Goal: Transaction & Acquisition: Purchase product/service

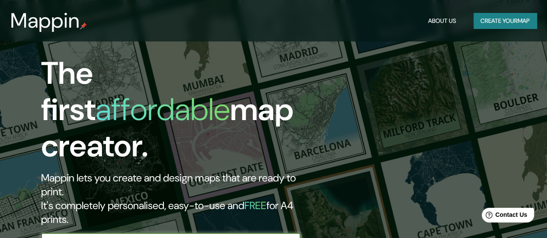
scroll to position [101, 0]
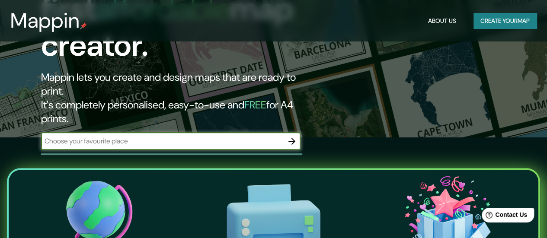
click at [282, 136] on input "text" at bounding box center [162, 141] width 242 height 10
click at [293, 138] on icon "button" at bounding box center [291, 141] width 7 height 7
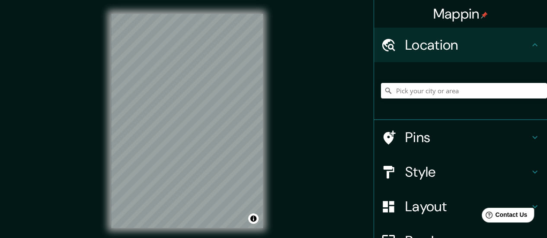
click at [266, 134] on div "© Mapbox © OpenStreetMap Improve this map" at bounding box center [186, 121] width 179 height 242
click at [435, 84] on input "Pick your city or area" at bounding box center [464, 91] width 166 height 16
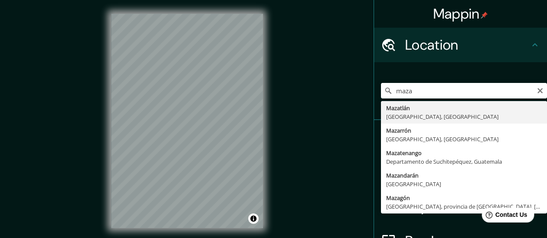
type input "[GEOGRAPHIC_DATA], [GEOGRAPHIC_DATA], [GEOGRAPHIC_DATA]"
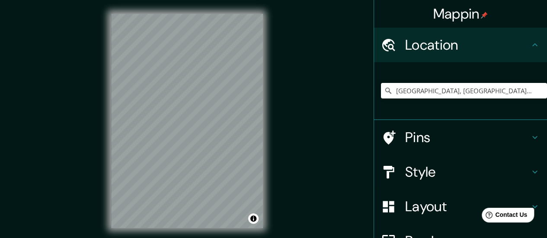
scroll to position [92, 0]
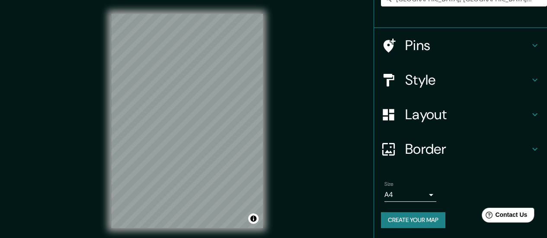
click at [465, 77] on h4 "Style" at bounding box center [467, 79] width 125 height 17
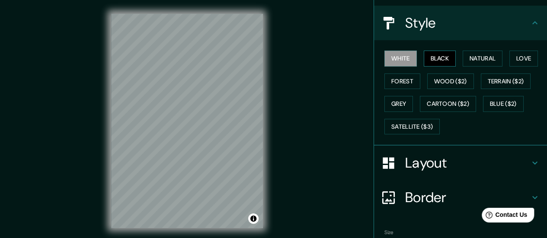
click at [438, 61] on button "Black" at bounding box center [440, 59] width 32 height 16
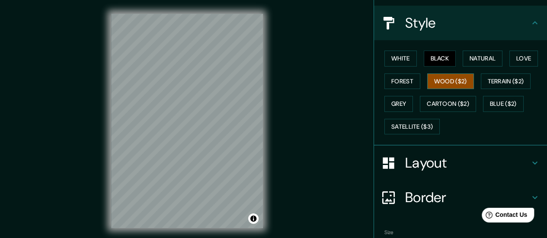
click at [446, 73] on button "Wood ($2)" at bounding box center [450, 81] width 47 height 16
click at [403, 100] on button "Grey" at bounding box center [398, 104] width 29 height 16
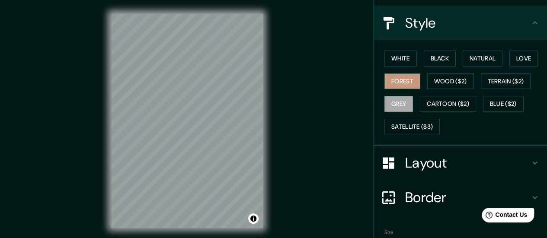
click at [408, 86] on button "Forest" at bounding box center [402, 81] width 36 height 16
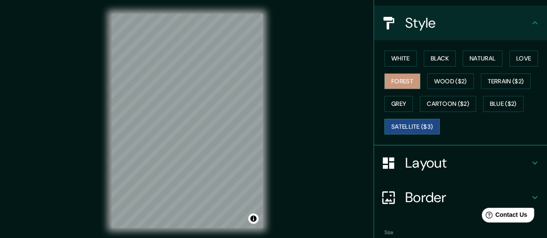
click at [422, 122] on button "Satellite ($3)" at bounding box center [411, 127] width 55 height 16
click at [490, 97] on button "Blue ($2)" at bounding box center [503, 104] width 41 height 16
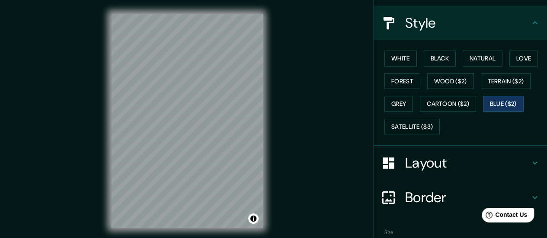
click at [427, 189] on h4 "Border" at bounding box center [467, 197] width 125 height 17
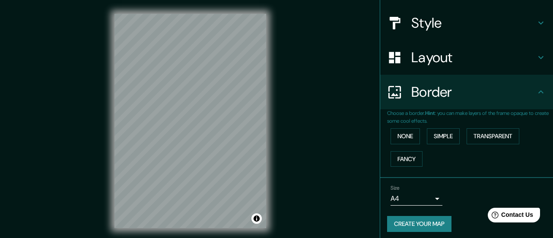
click at [421, 198] on body "Mappin Location [GEOGRAPHIC_DATA], [GEOGRAPHIC_DATA], [GEOGRAPHIC_DATA] Pins St…" at bounding box center [276, 119] width 553 height 238
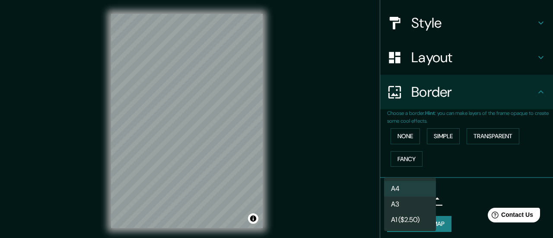
click at [419, 199] on li "A3" at bounding box center [410, 205] width 52 height 16
type input "a4"
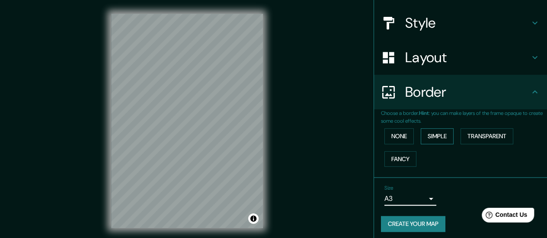
click at [432, 142] on button "Simple" at bounding box center [437, 136] width 33 height 16
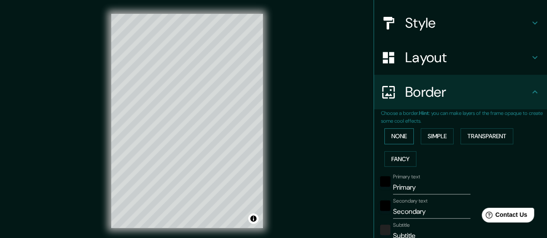
click at [400, 141] on button "None" at bounding box center [398, 136] width 29 height 16
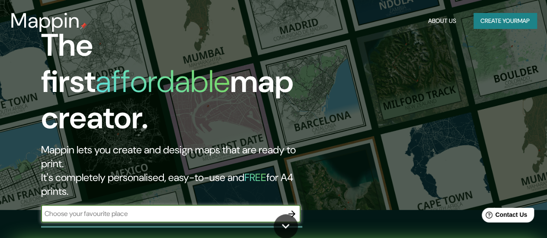
scroll to position [101, 0]
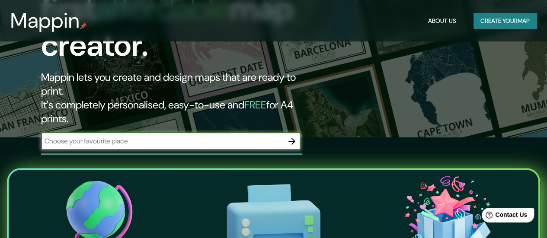
click at [293, 153] on div at bounding box center [171, 154] width 261 height 2
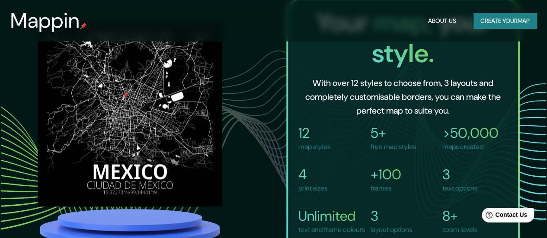
click at [462, 142] on p "maps created" at bounding box center [470, 147] width 56 height 10
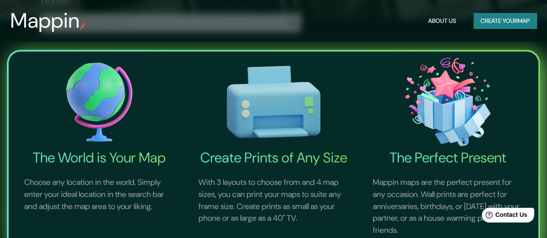
scroll to position [0, 0]
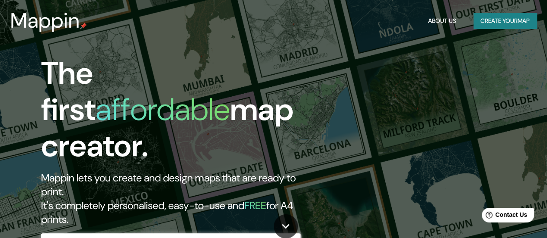
click at [68, 33] on h3 "Mappin" at bounding box center [45, 21] width 70 height 24
click at [66, 24] on h3 "Mappin" at bounding box center [45, 21] width 70 height 24
click at [57, 21] on h3 "Mappin" at bounding box center [45, 21] width 70 height 24
click at [275, 237] on input "text" at bounding box center [162, 242] width 242 height 10
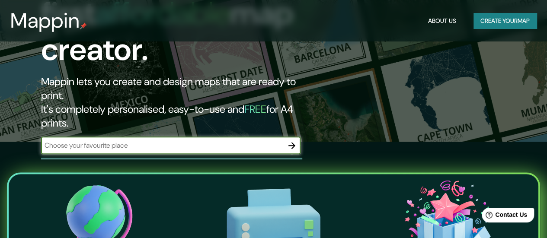
scroll to position [101, 0]
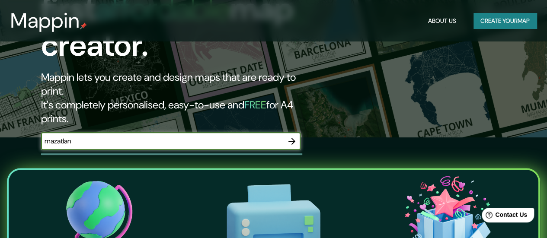
type input "mazatlan"
click at [291, 136] on icon "button" at bounding box center [292, 141] width 10 height 10
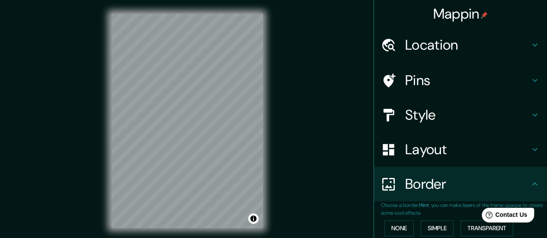
click at [279, 145] on div "Mappin Location Pins Style Layout Border Choose a border. Hint : you can make l…" at bounding box center [273, 128] width 547 height 256
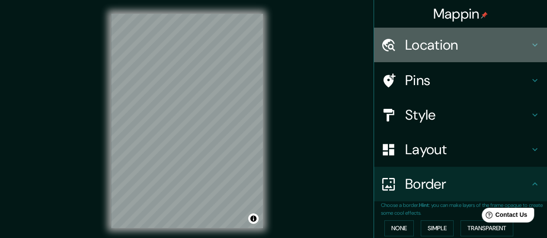
click at [420, 42] on h4 "Location" at bounding box center [467, 44] width 125 height 17
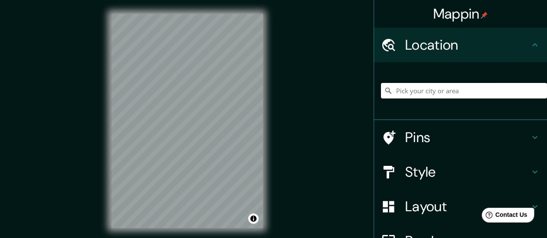
click at [432, 88] on input "Pick your city or area" at bounding box center [464, 91] width 166 height 16
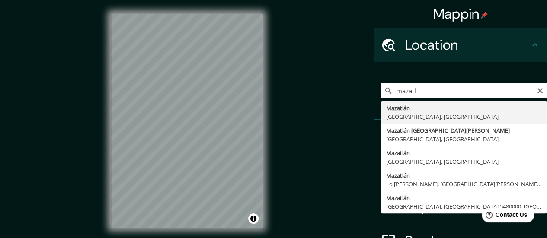
type input "[GEOGRAPHIC_DATA], [GEOGRAPHIC_DATA], [GEOGRAPHIC_DATA]"
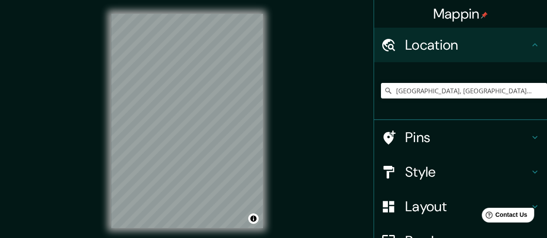
click at [448, 140] on h4 "Pins" at bounding box center [467, 137] width 125 height 17
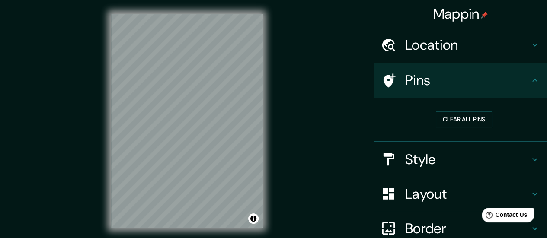
click at [450, 156] on h4 "Style" at bounding box center [467, 159] width 125 height 17
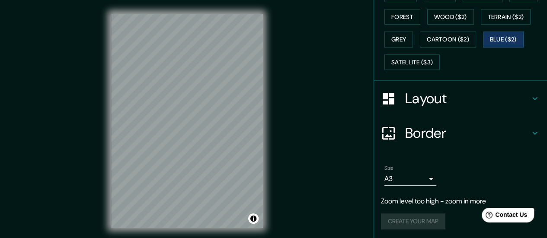
click at [455, 96] on h4 "Layout" at bounding box center [467, 98] width 125 height 17
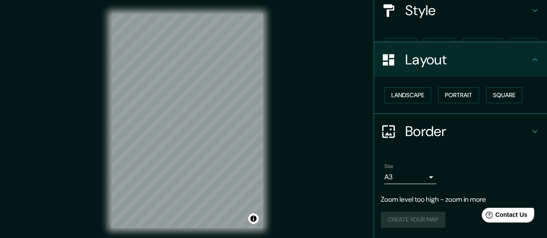
scroll to position [72, 0]
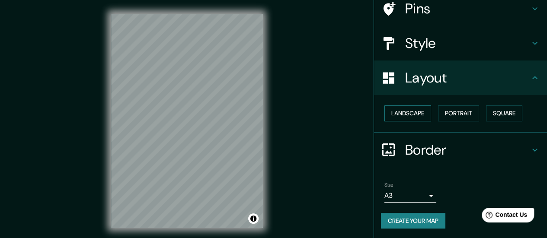
click at [417, 111] on button "Landscape" at bounding box center [407, 113] width 47 height 16
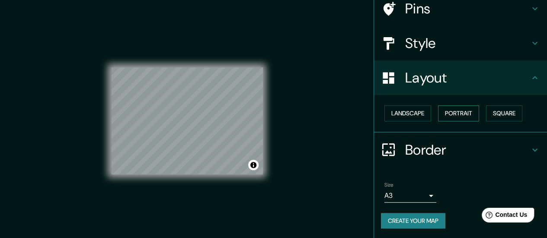
click at [462, 109] on button "Portrait" at bounding box center [458, 113] width 41 height 16
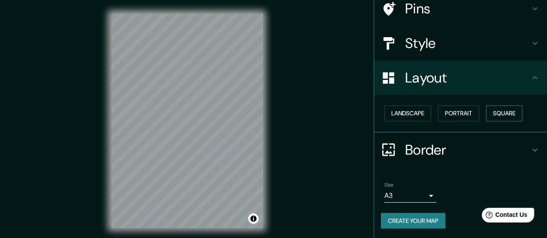
click at [495, 115] on button "Square" at bounding box center [504, 113] width 36 height 16
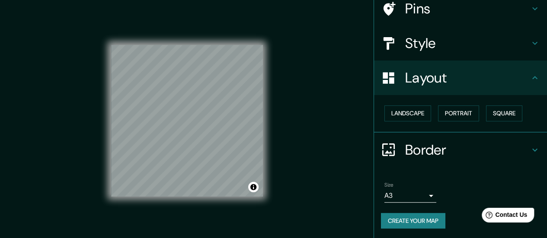
click at [425, 150] on h4 "Border" at bounding box center [467, 149] width 125 height 17
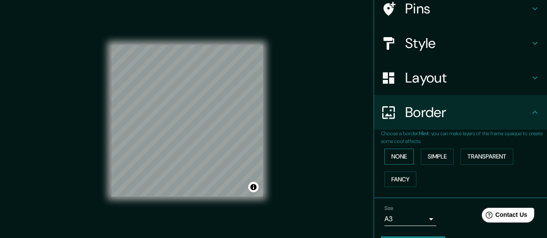
click at [395, 158] on button "None" at bounding box center [398, 157] width 29 height 16
click at [396, 158] on button "None" at bounding box center [398, 157] width 29 height 16
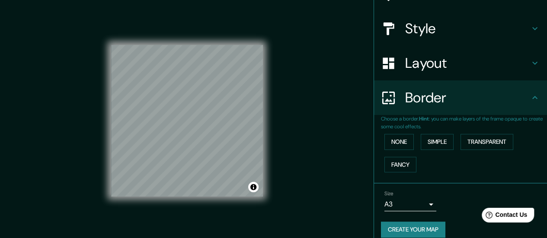
scroll to position [95, 0]
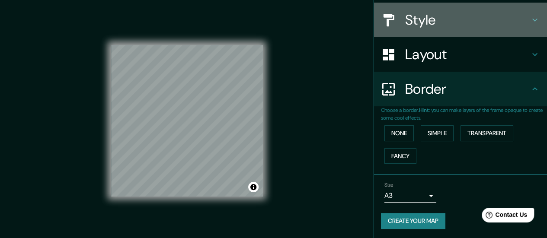
click at [422, 22] on h4 "Style" at bounding box center [467, 19] width 125 height 17
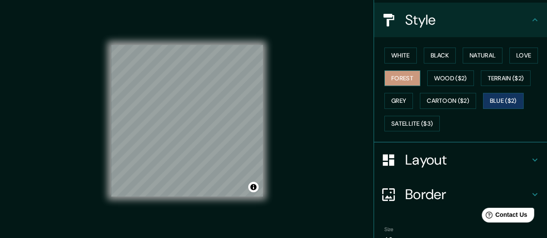
click at [402, 79] on button "Forest" at bounding box center [402, 78] width 36 height 16
click at [201, 103] on div "Mappin Location [GEOGRAPHIC_DATA], [GEOGRAPHIC_DATA], [GEOGRAPHIC_DATA] Pins St…" at bounding box center [273, 128] width 547 height 256
click at [436, 57] on button "Black" at bounding box center [440, 56] width 32 height 16
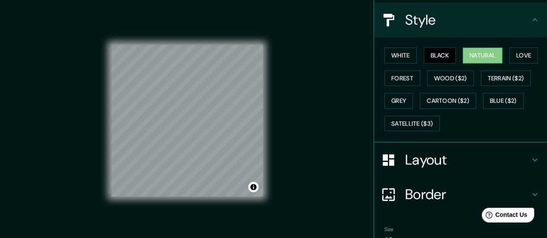
click at [463, 52] on button "Natural" at bounding box center [483, 56] width 40 height 16
click at [511, 52] on button "Love" at bounding box center [523, 56] width 29 height 16
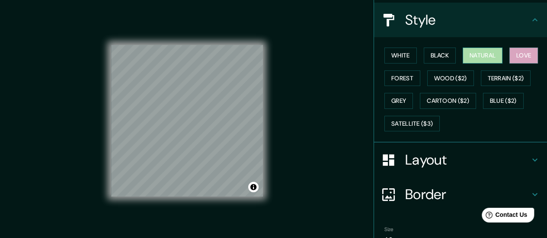
click at [474, 51] on button "Natural" at bounding box center [483, 56] width 40 height 16
click at [436, 166] on h4 "Layout" at bounding box center [467, 159] width 125 height 17
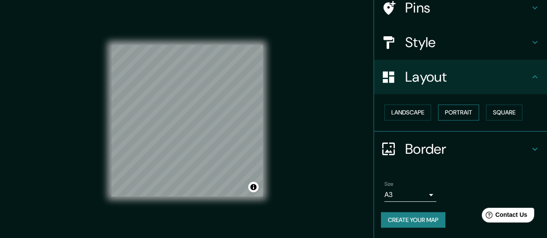
scroll to position [72, 0]
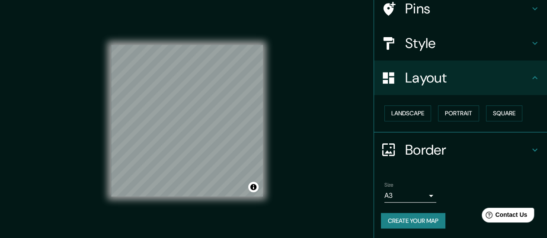
click at [444, 54] on div "Style" at bounding box center [460, 43] width 173 height 35
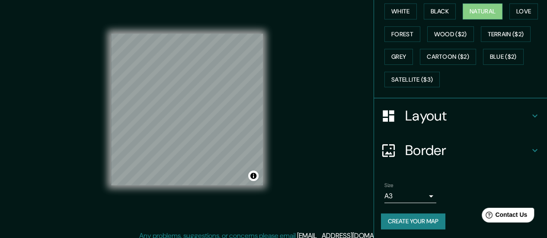
scroll to position [17, 0]
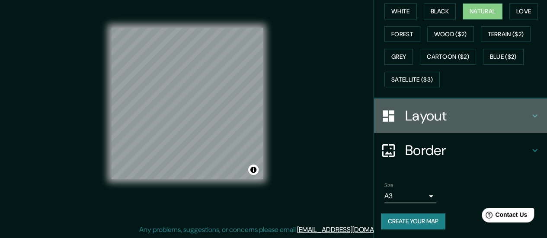
click at [418, 110] on h4 "Layout" at bounding box center [467, 115] width 125 height 17
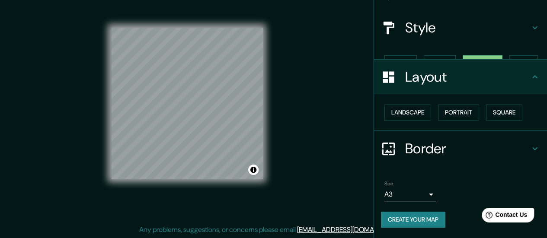
scroll to position [72, 0]
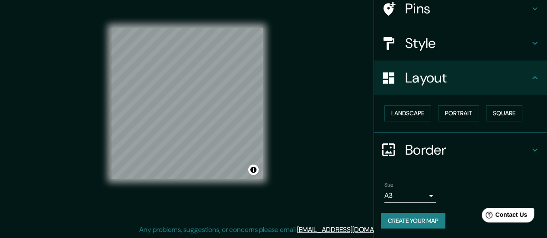
click at [430, 153] on h4 "Border" at bounding box center [467, 149] width 125 height 17
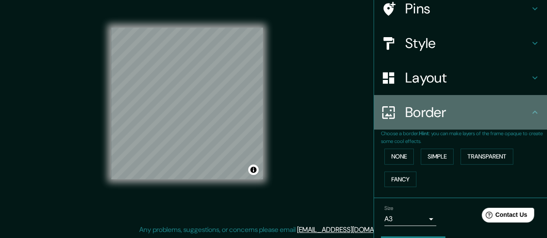
click at [428, 119] on h4 "Border" at bounding box center [467, 112] width 125 height 17
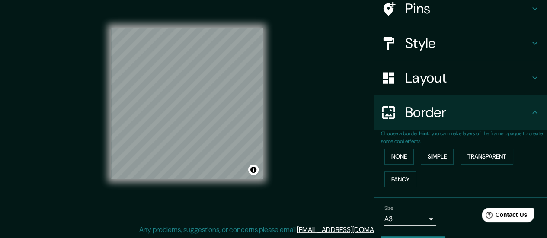
click at [428, 80] on h4 "Layout" at bounding box center [467, 77] width 125 height 17
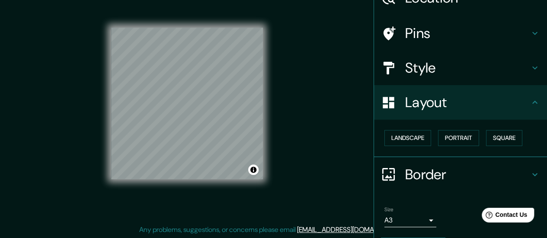
scroll to position [0, 0]
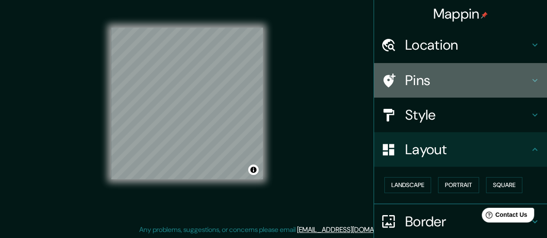
click at [434, 87] on h4 "Pins" at bounding box center [467, 80] width 125 height 17
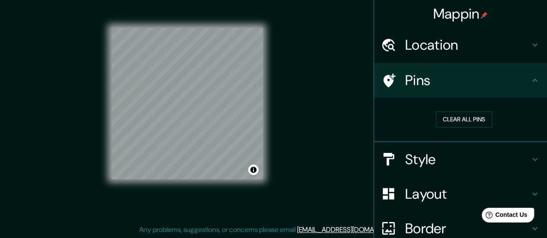
click at [451, 153] on h4 "Style" at bounding box center [467, 159] width 125 height 17
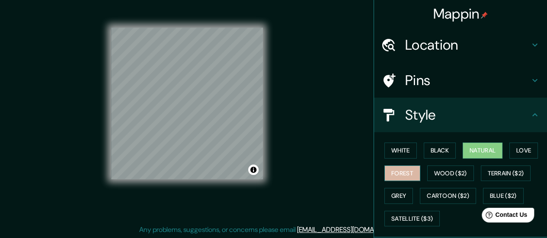
click at [406, 171] on button "Forest" at bounding box center [402, 174] width 36 height 16
click at [404, 185] on div "White Black Natural Love Forest Wood ($2) Terrain ($2) Grey Cartoon ($2) Blue (…" at bounding box center [464, 184] width 166 height 91
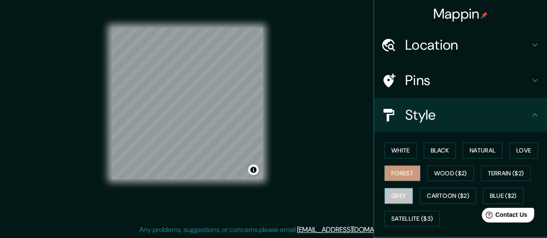
click at [401, 193] on button "Grey" at bounding box center [398, 196] width 29 height 16
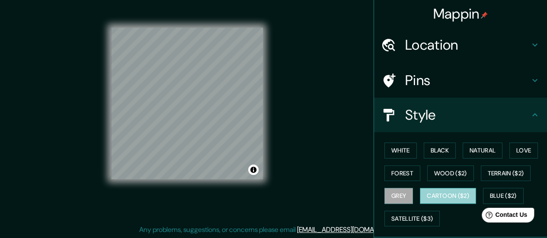
click at [438, 197] on button "Cartoon ($2)" at bounding box center [448, 196] width 56 height 16
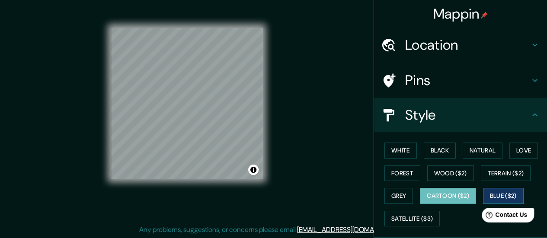
click at [494, 192] on button "Blue ($2)" at bounding box center [503, 196] width 41 height 16
click at [466, 193] on button "Cartoon ($2)" at bounding box center [448, 196] width 56 height 16
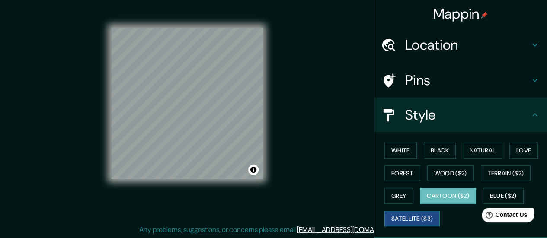
click at [416, 219] on button "Satellite ($3)" at bounding box center [411, 219] width 55 height 16
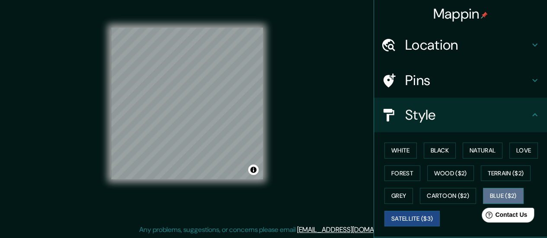
click at [491, 195] on button "Blue ($2)" at bounding box center [503, 196] width 41 height 16
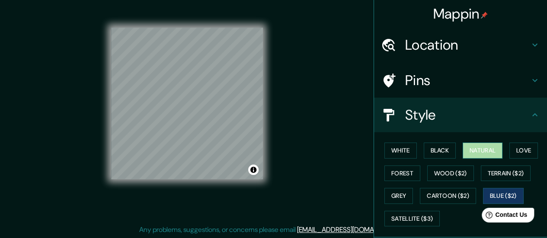
click at [468, 153] on button "Natural" at bounding box center [483, 151] width 40 height 16
